Goal: Transaction & Acquisition: Download file/media

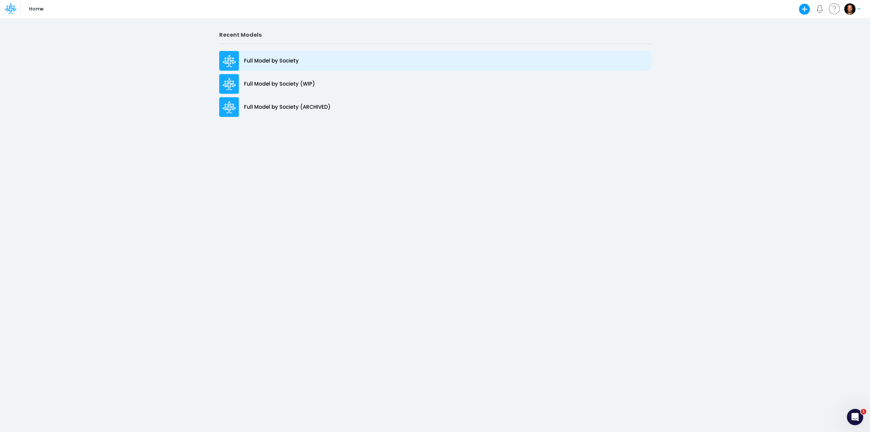
click at [268, 60] on p "Full Model by Society" at bounding box center [271, 61] width 55 height 8
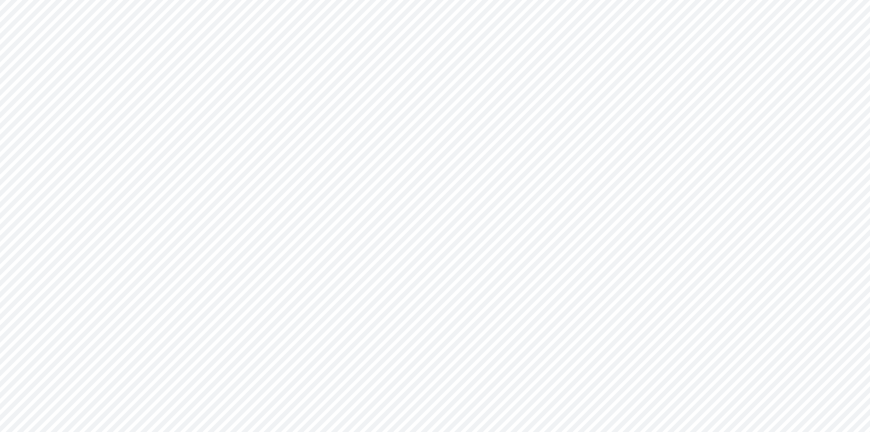
type input "Consolidated FS - BACENGAAP"
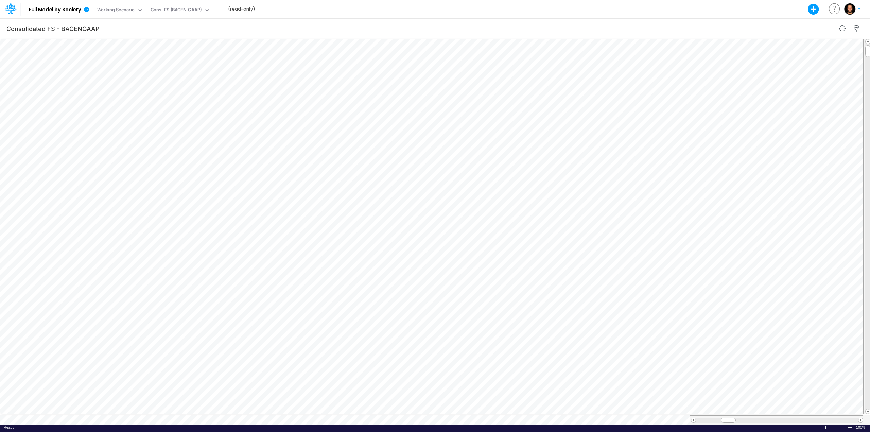
scroll to position [3, 1]
click at [143, 11] on div "Scenario Working Scenario" at bounding box center [120, 9] width 51 height 18
click at [141, 11] on icon at bounding box center [140, 10] width 6 height 6
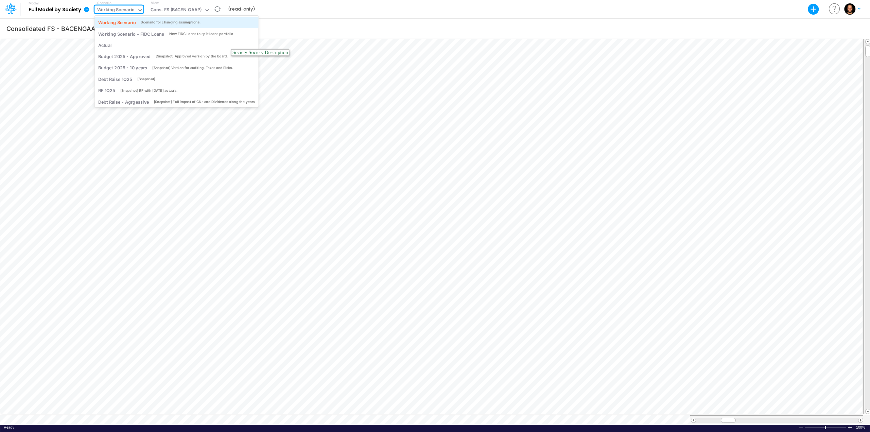
click at [141, 20] on div "Scenario for changing assumptions." at bounding box center [171, 22] width 60 height 5
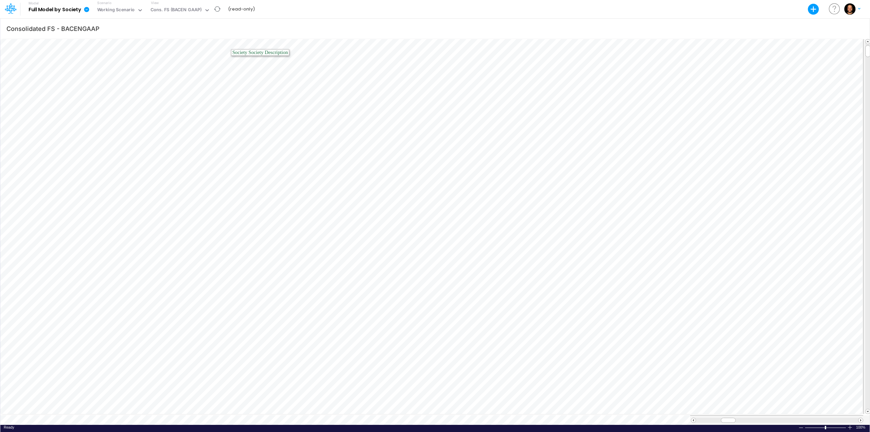
click at [89, 10] on icon at bounding box center [87, 9] width 6 height 6
click at [95, 24] on button "Export" at bounding box center [121, 27] width 73 height 11
click at [203, 30] on button "Excel" at bounding box center [194, 31] width 73 height 11
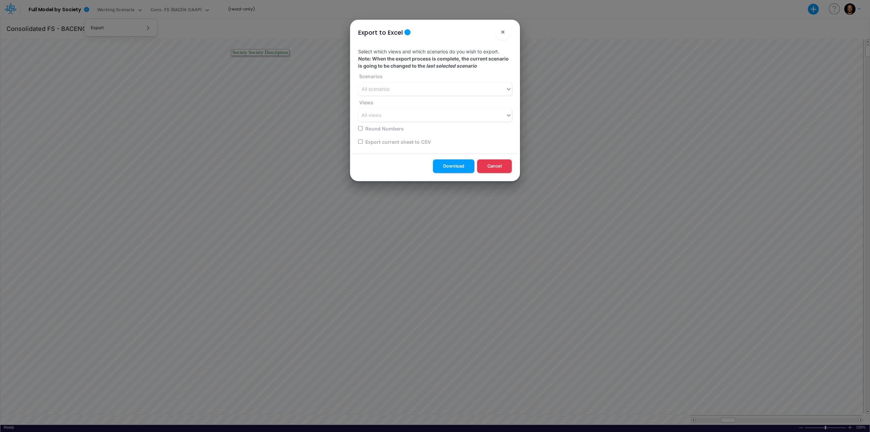
click at [389, 97] on div "Select which views and which scenarios do you wish to export. Note: When the ex…" at bounding box center [435, 98] width 165 height 111
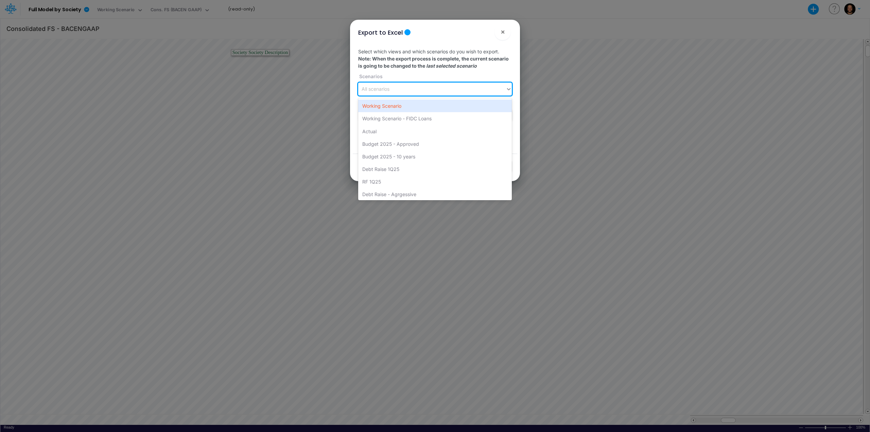
click at [393, 94] on div "All scenarios" at bounding box center [432, 89] width 148 height 11
click at [400, 111] on div "Working Scenario" at bounding box center [435, 106] width 154 height 13
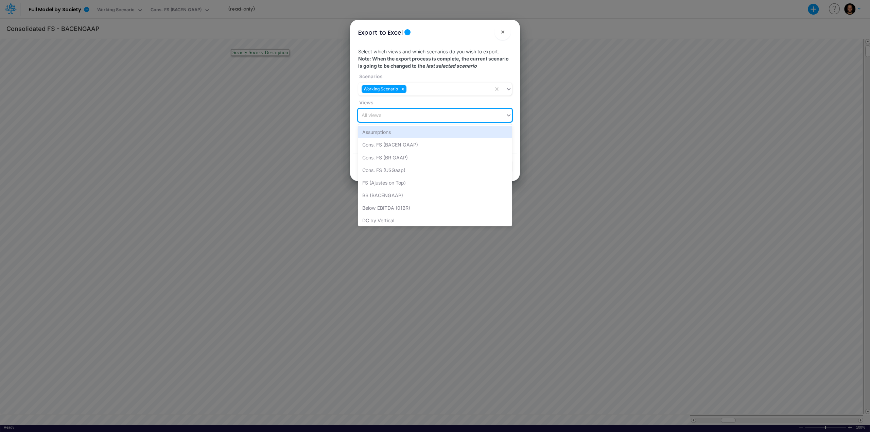
click at [397, 114] on div "All views" at bounding box center [432, 115] width 148 height 11
click at [423, 196] on div "BS (BACENGAAP)" at bounding box center [435, 195] width 154 height 13
click at [430, 114] on div "BS (BACENGAAP)" at bounding box center [425, 115] width 135 height 11
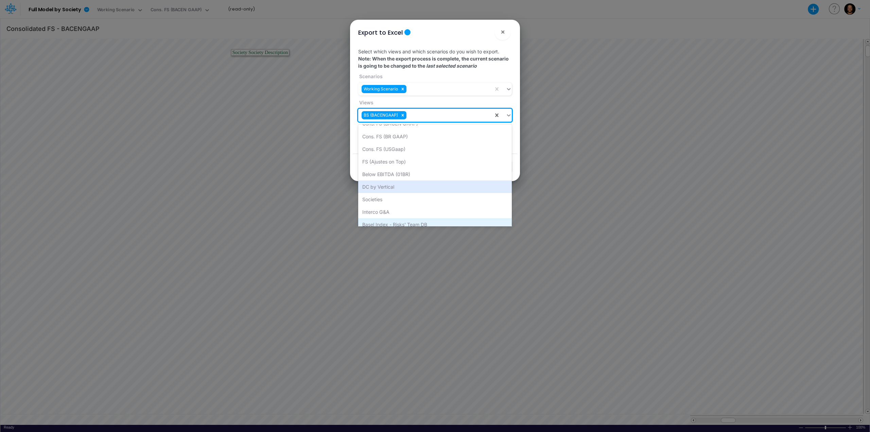
scroll to position [34, 0]
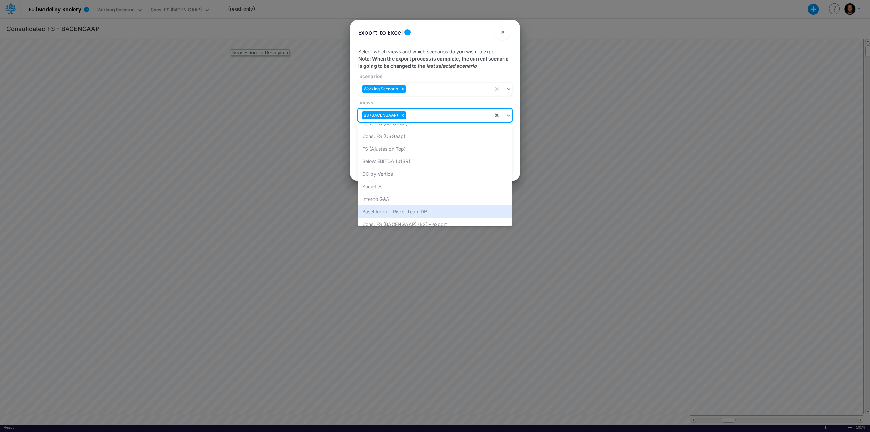
click at [417, 210] on div "Basel Index - Risks' Team DB" at bounding box center [435, 211] width 154 height 13
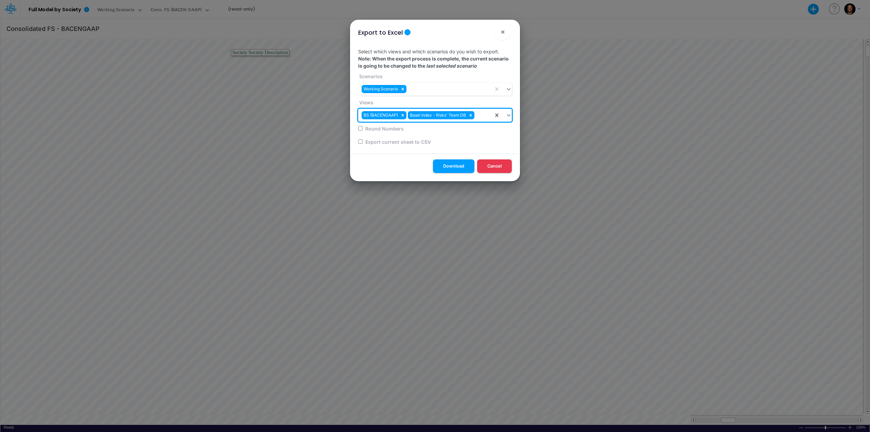
click at [484, 117] on div "BS (BACENGAAP) Basel Index - Risks' Team DB" at bounding box center [425, 115] width 135 height 11
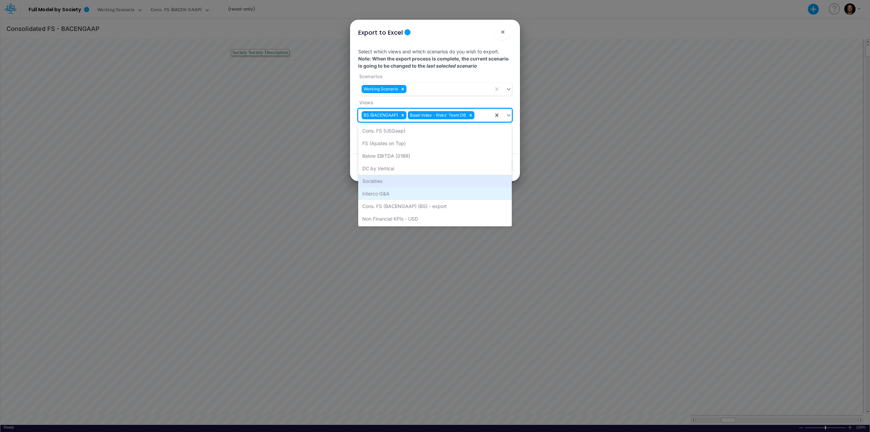
scroll to position [39, 0]
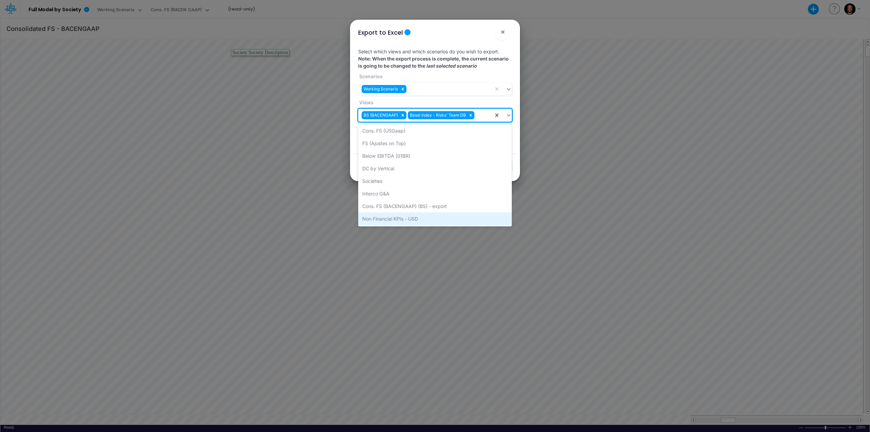
click at [436, 219] on div "Non Financial KPIs - USD" at bounding box center [435, 219] width 154 height 13
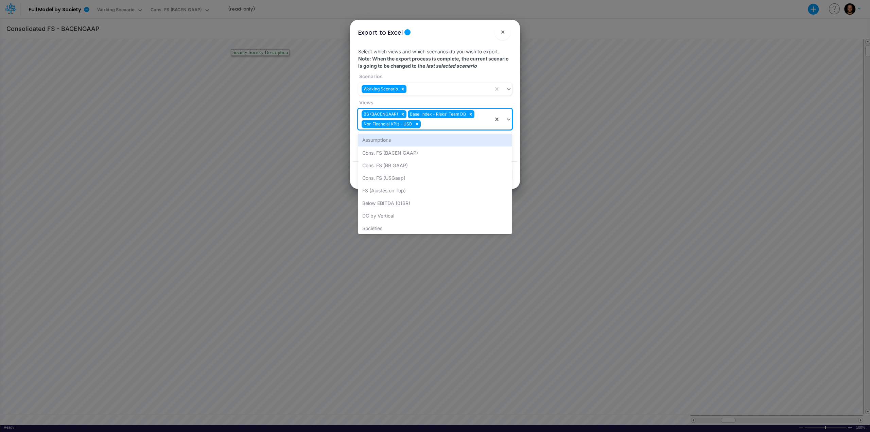
click at [447, 126] on div "BS (BACENGAAP) Basel Index - Risks' Team DB Non Financial KPIs - USD" at bounding box center [425, 119] width 135 height 21
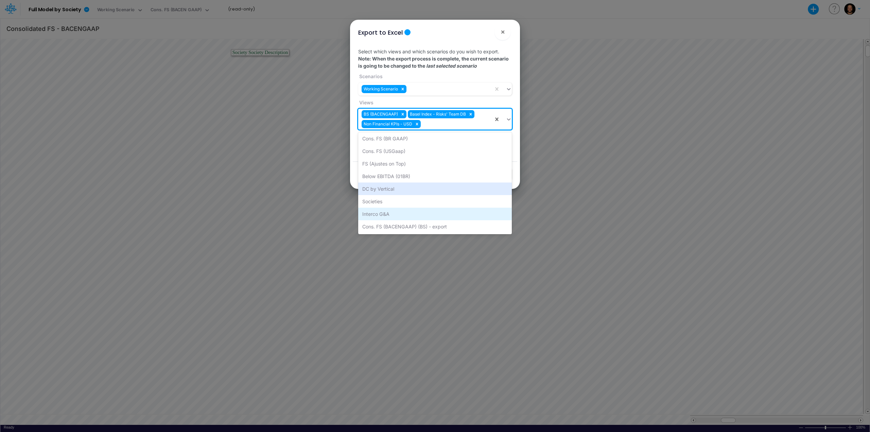
scroll to position [0, 0]
click at [413, 189] on div "FS (Ajustes on Top)" at bounding box center [435, 190] width 154 height 13
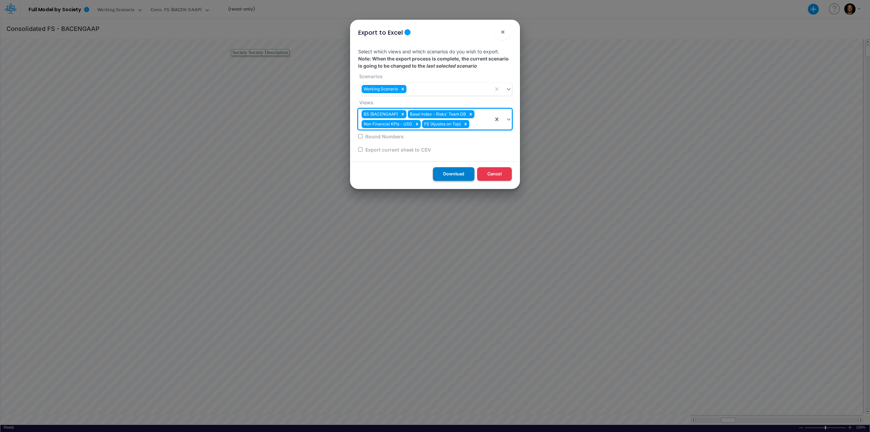
click at [449, 173] on button "Download" at bounding box center [453, 173] width 41 height 13
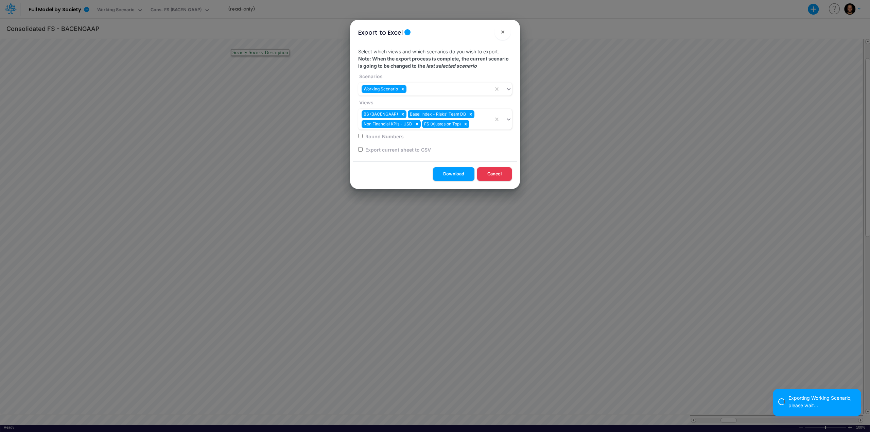
click at [429, 32] on div "Export to Excel ×" at bounding box center [435, 31] width 165 height 23
